Goal: Find specific page/section: Find specific page/section

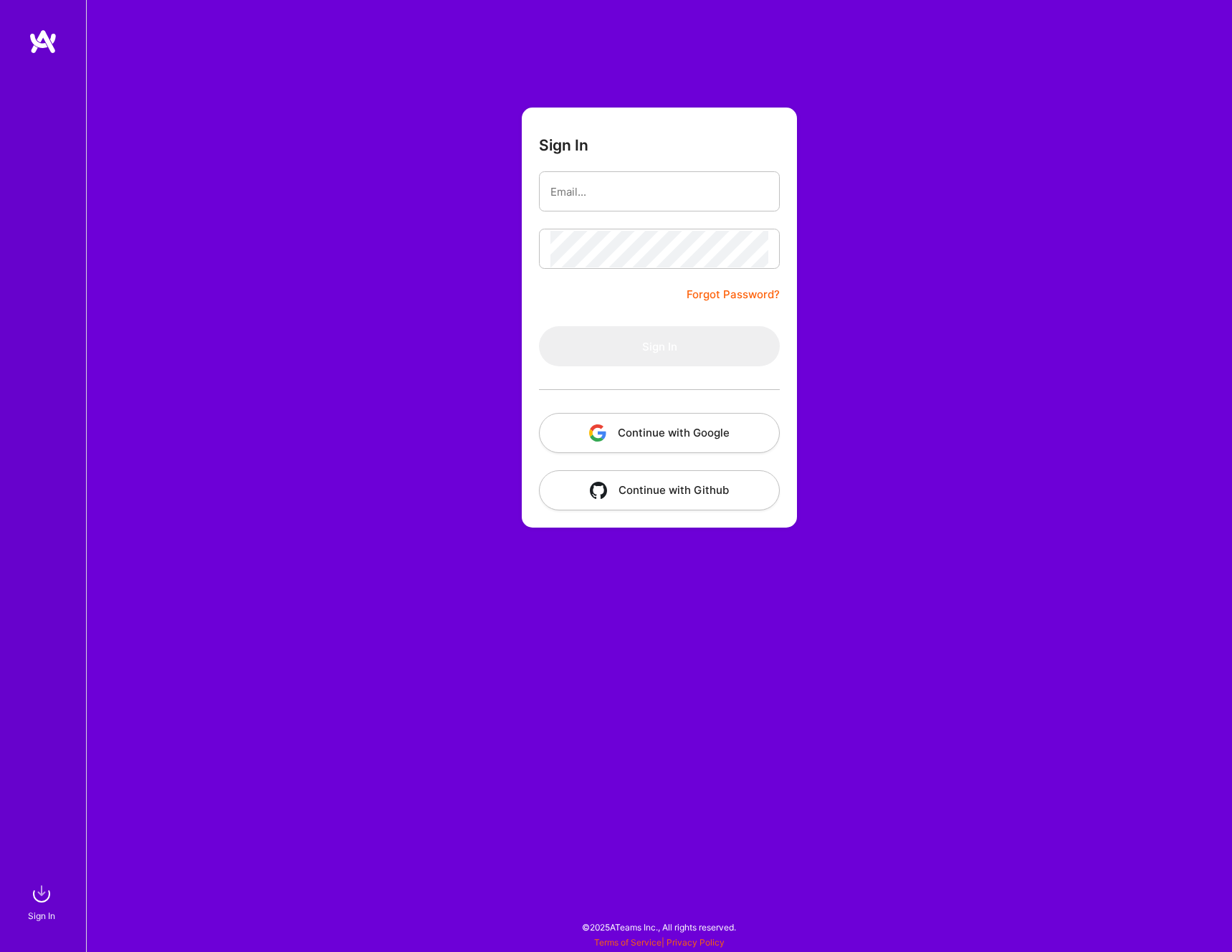
click at [670, 432] on button "Continue with Google" at bounding box center [660, 433] width 241 height 40
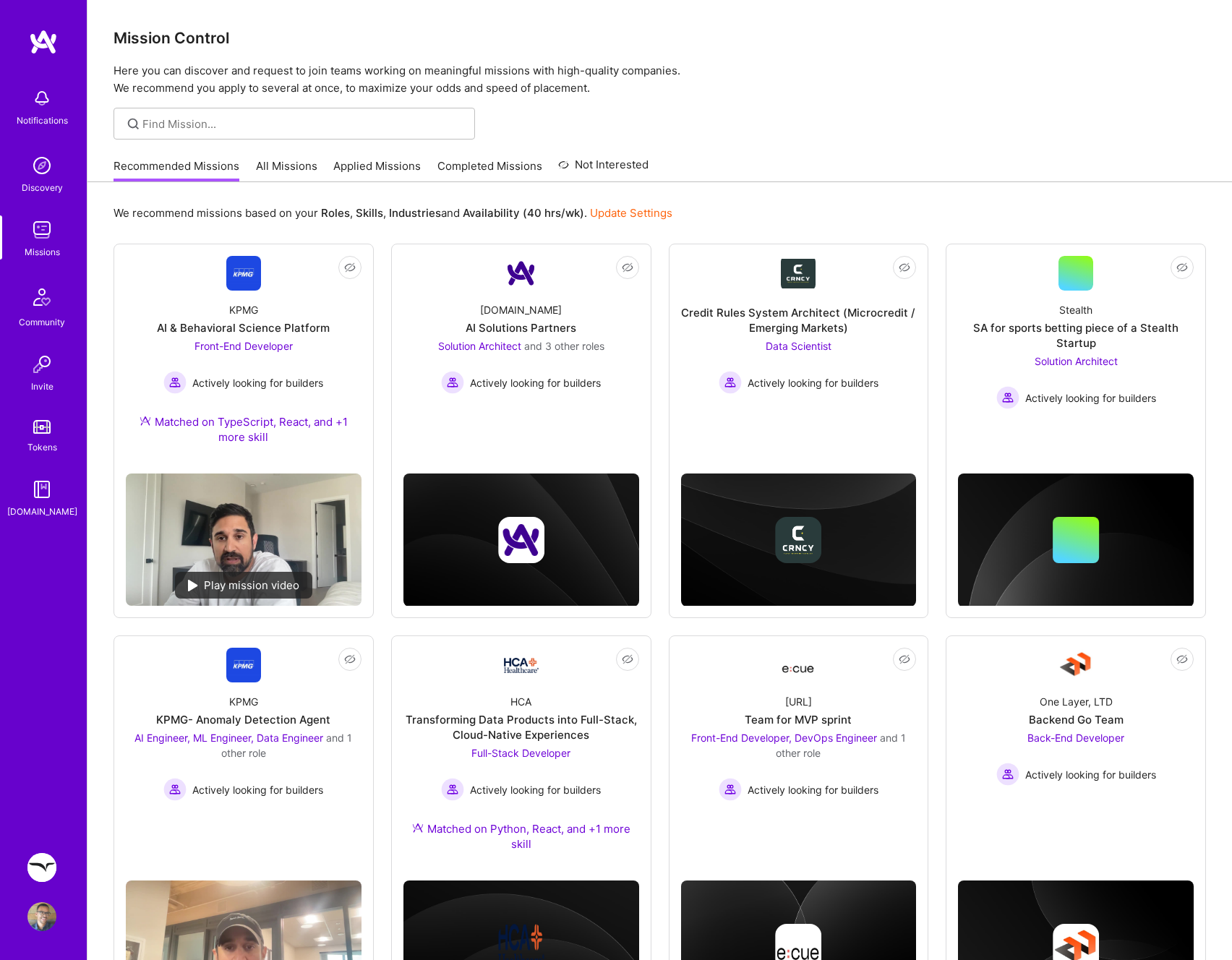
click at [43, 866] on img at bounding box center [42, 867] width 29 height 29
